Goal: Information Seeking & Learning: Learn about a topic

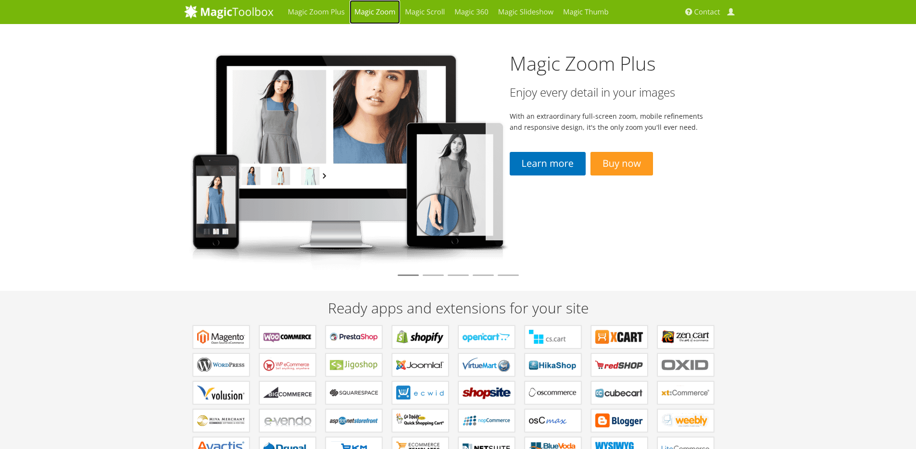
click at [376, 12] on link "Magic Zoom" at bounding box center [375, 12] width 50 height 24
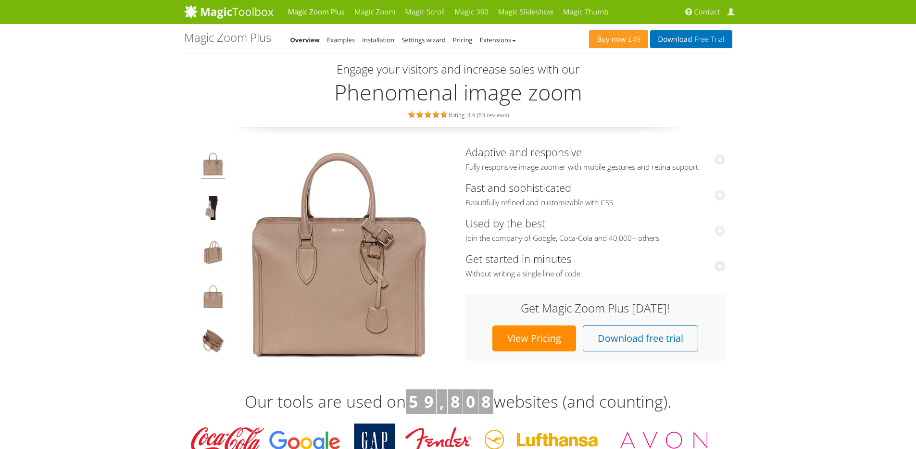
click at [302, 256] on img at bounding box center [339, 254] width 216 height 216
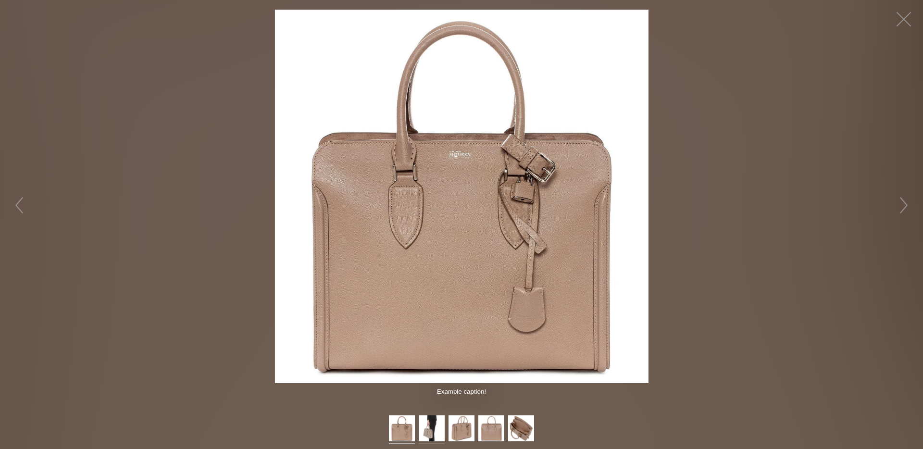
click at [424, 437] on img at bounding box center [432, 429] width 26 height 29
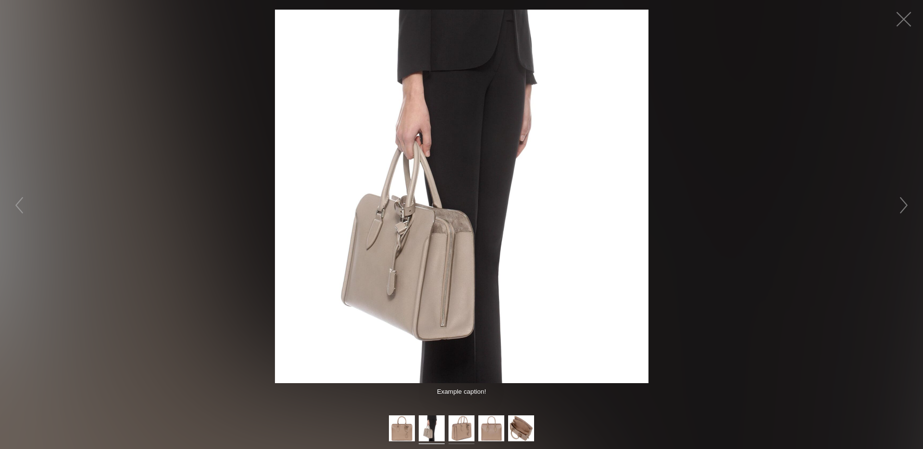
click at [457, 431] on img at bounding box center [462, 429] width 26 height 29
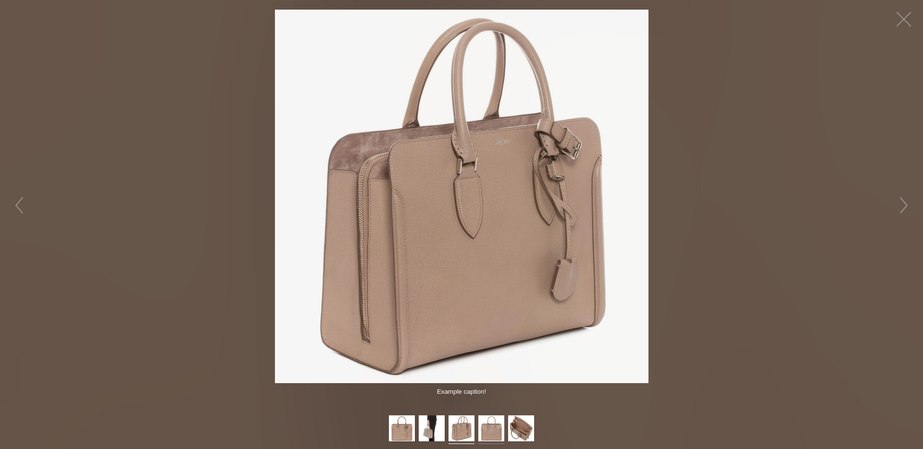
click at [477, 430] on ul at bounding box center [461, 429] width 149 height 29
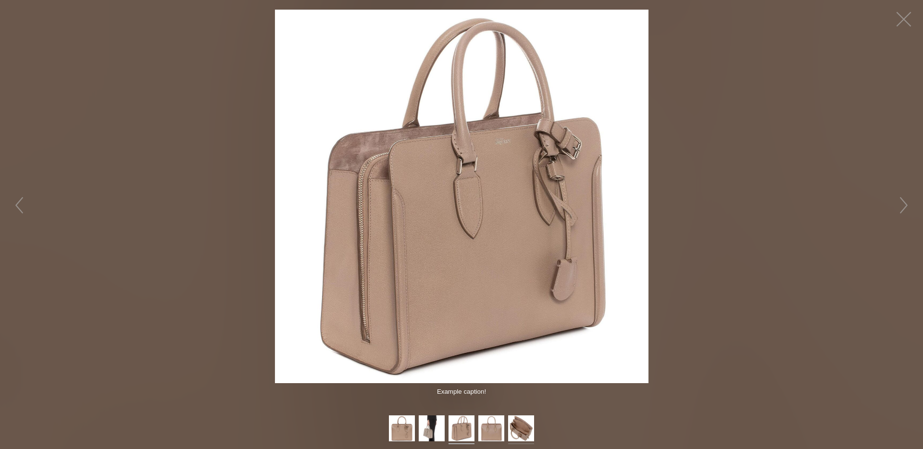
click at [514, 429] on img at bounding box center [521, 429] width 26 height 29
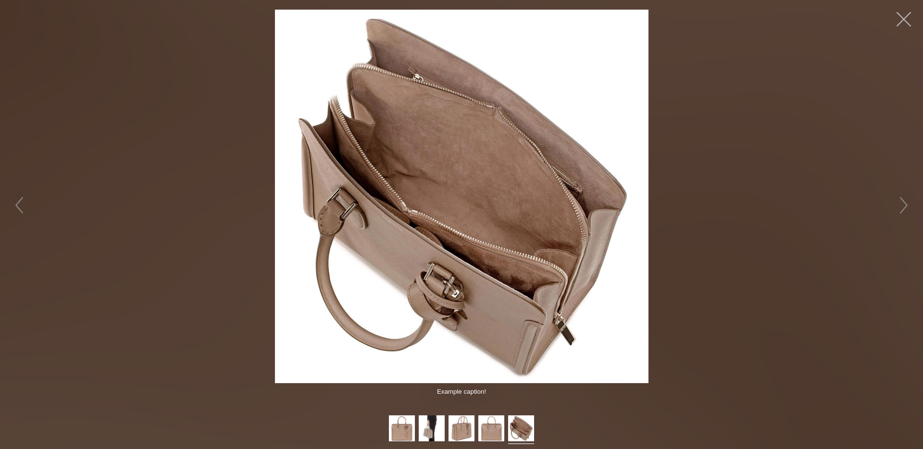
click at [903, 25] on button "button" at bounding box center [904, 19] width 29 height 29
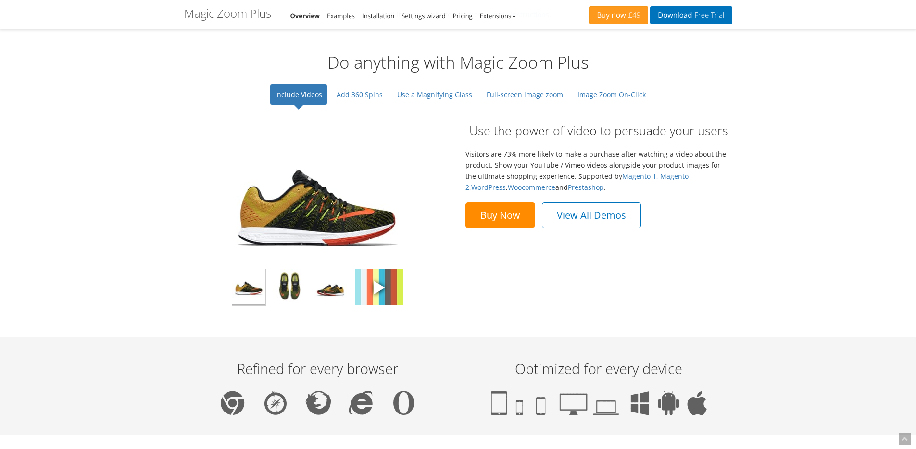
scroll to position [683, 0]
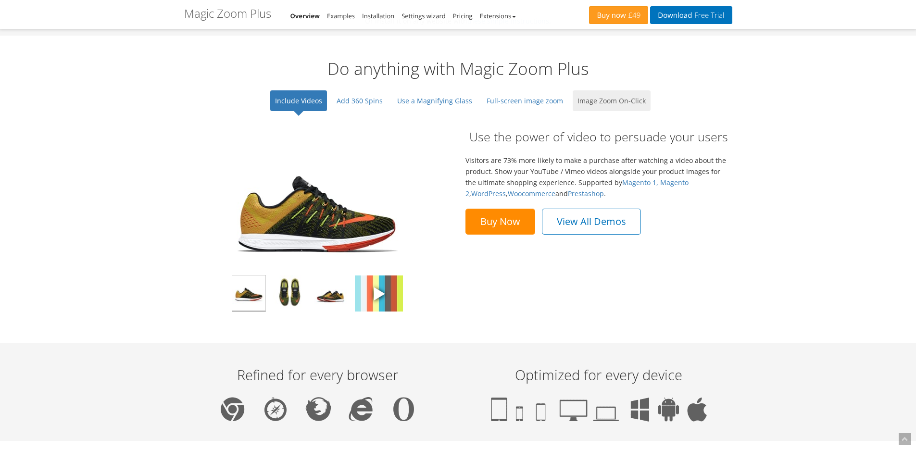
click at [604, 100] on link "Image Zoom On-Click" at bounding box center [612, 100] width 78 height 21
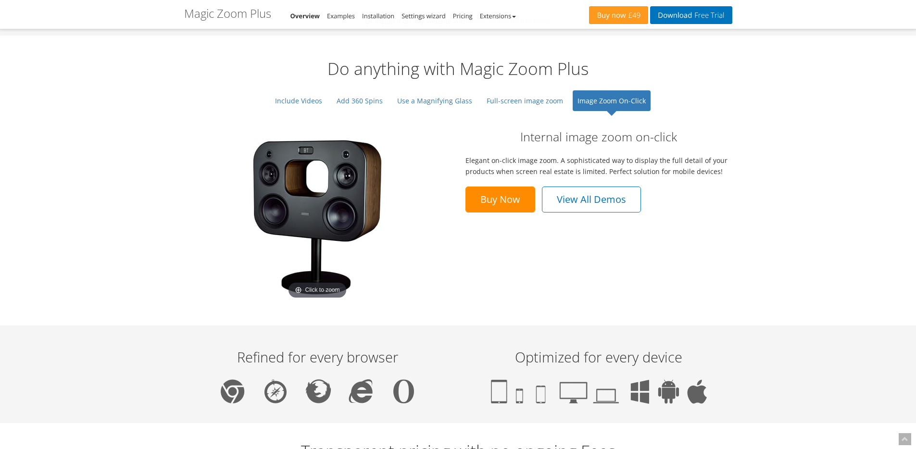
click at [339, 213] on img at bounding box center [317, 217] width 168 height 168
click at [508, 101] on link "Full-screen image zoom" at bounding box center [525, 100] width 86 height 21
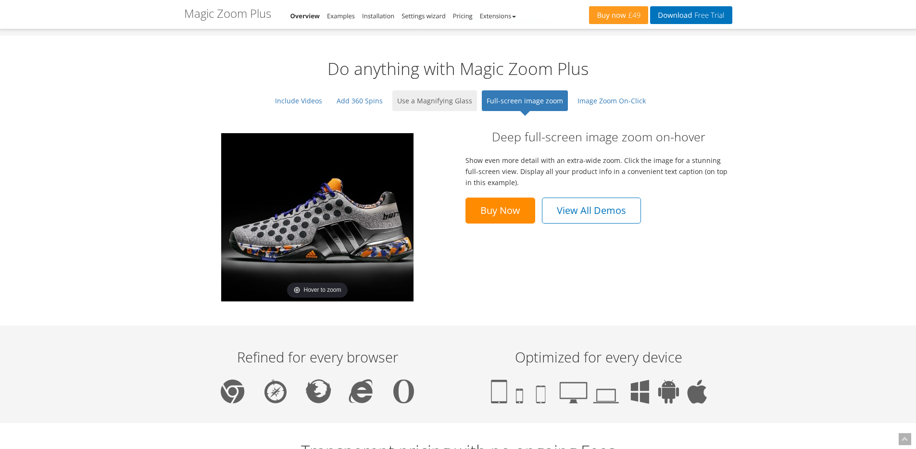
click at [441, 100] on link "Use a Magnifying Glass" at bounding box center [434, 100] width 85 height 21
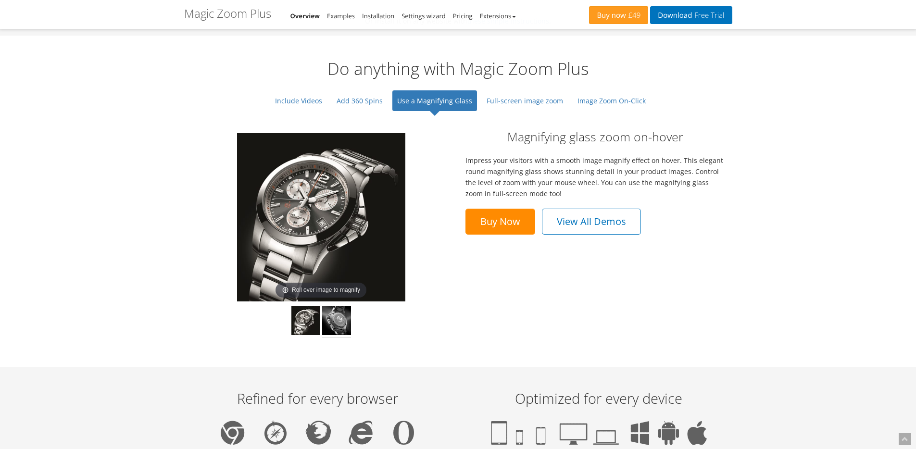
click at [333, 328] on img at bounding box center [336, 322] width 29 height 32
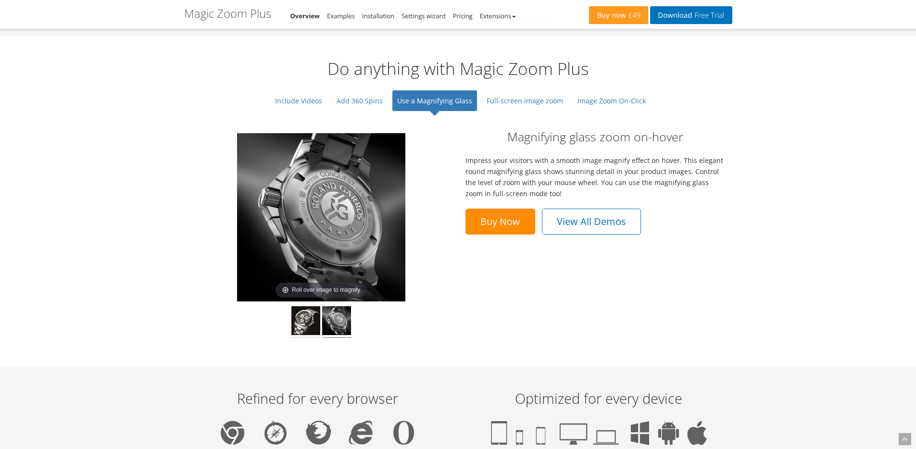
click at [312, 326] on img at bounding box center [305, 322] width 29 height 32
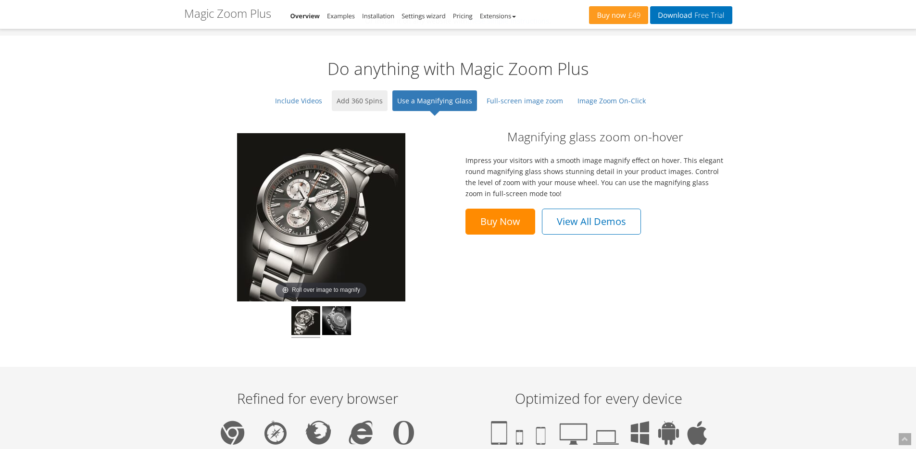
click at [355, 104] on link "Add 360 Spins" at bounding box center [360, 100] width 56 height 21
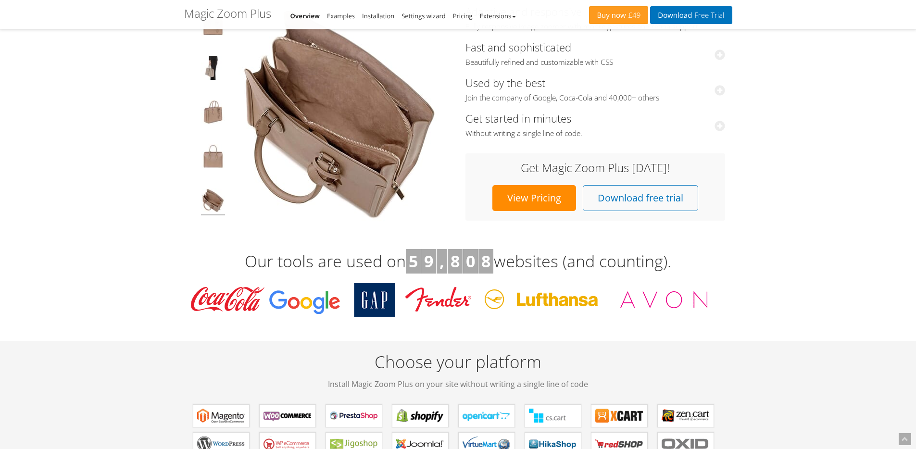
scroll to position [41, 0]
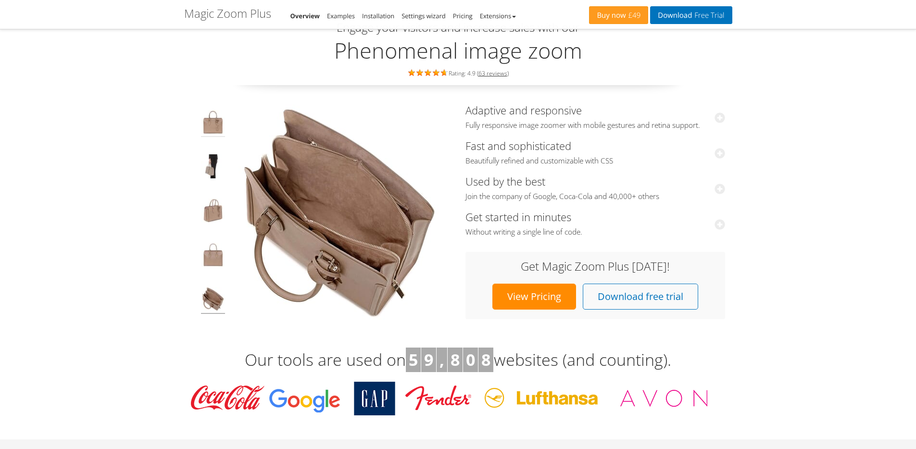
click at [207, 133] on img at bounding box center [213, 123] width 24 height 27
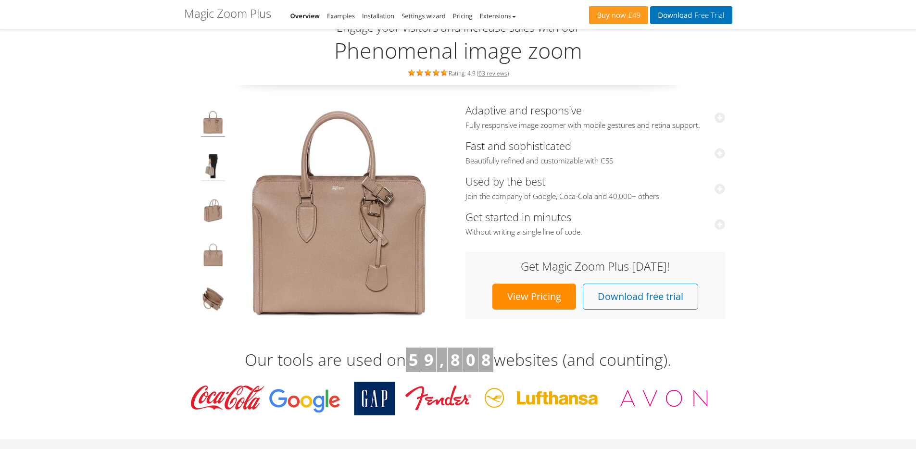
click at [209, 160] on img at bounding box center [213, 167] width 24 height 27
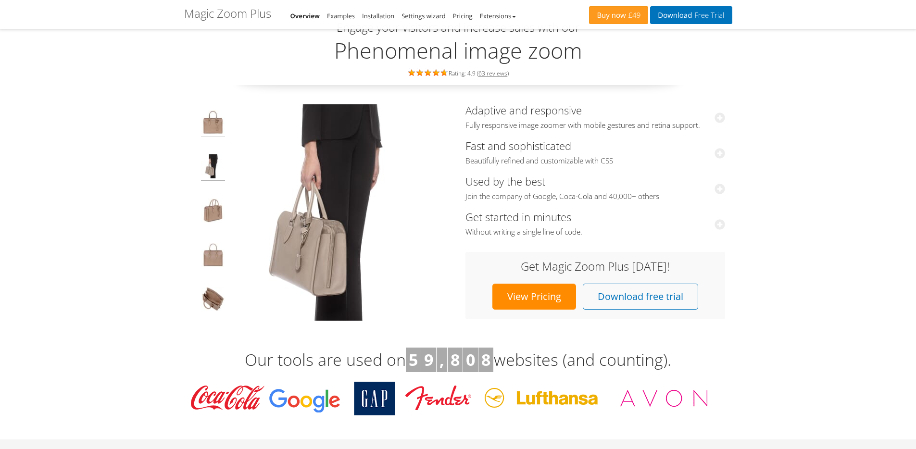
click at [216, 132] on img at bounding box center [213, 123] width 24 height 27
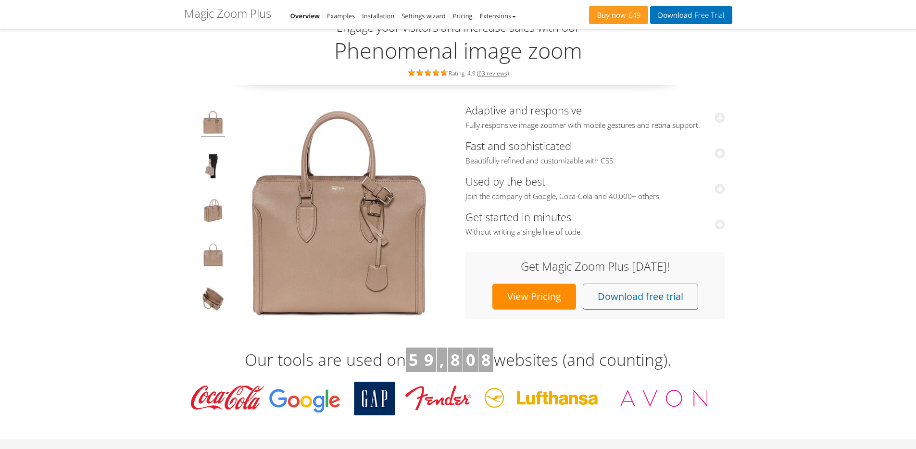
click at [300, 206] on img at bounding box center [339, 212] width 216 height 216
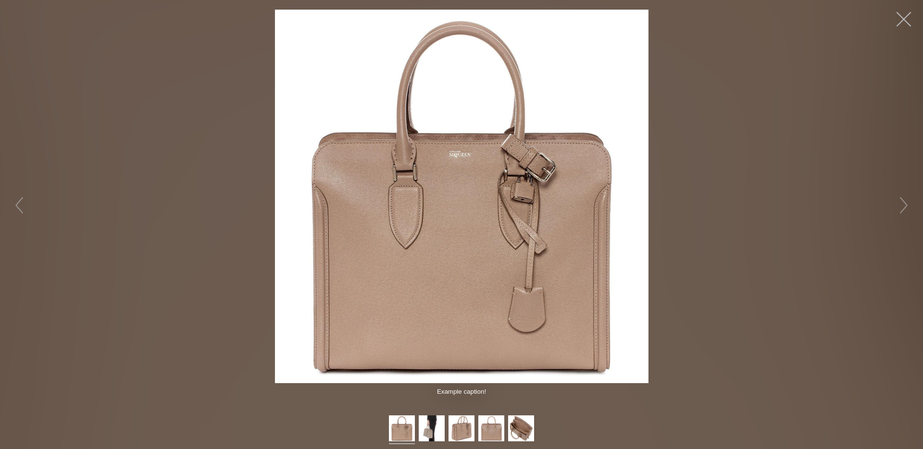
click at [905, 17] on button "button" at bounding box center [904, 19] width 29 height 29
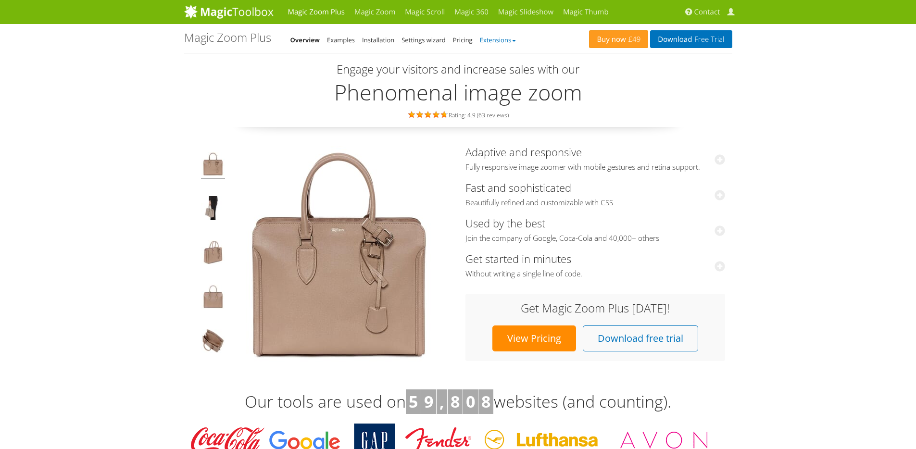
click at [495, 41] on link "Extensions" at bounding box center [498, 40] width 36 height 9
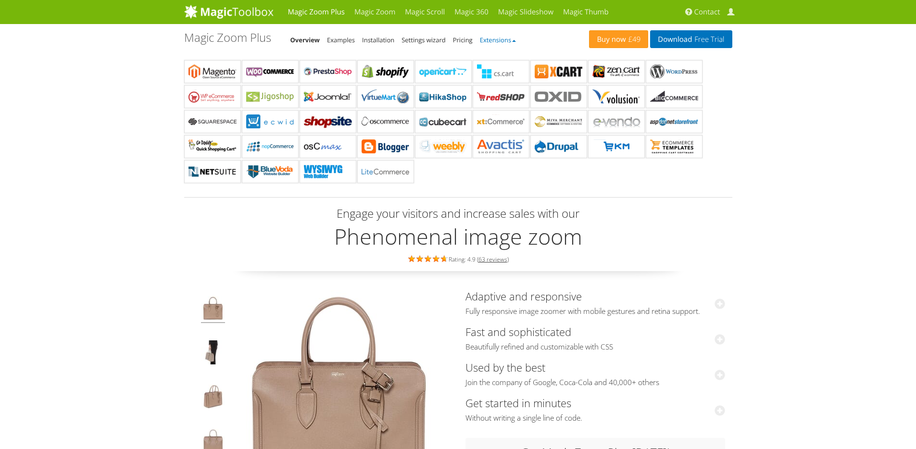
click at [495, 41] on link "Extensions" at bounding box center [498, 40] width 36 height 9
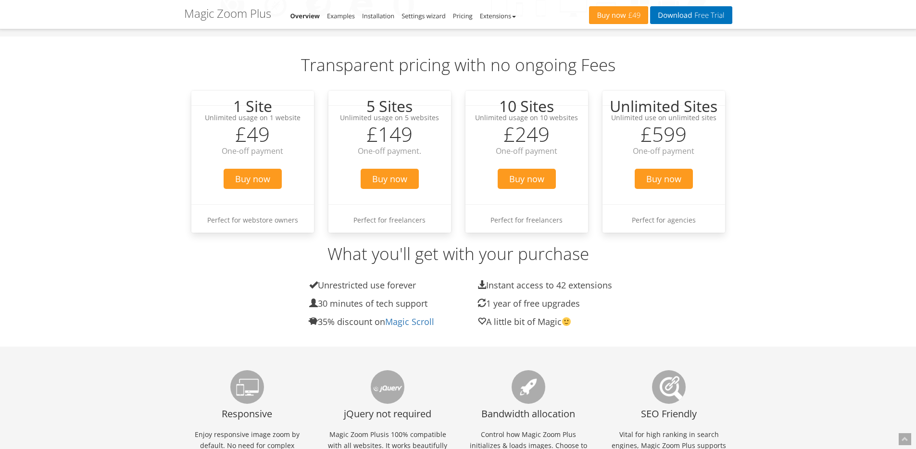
scroll to position [1290, 0]
